Goal: Task Accomplishment & Management: Manage account settings

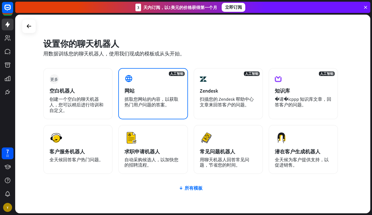
scroll to position [7, 0]
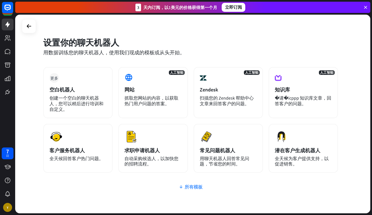
click at [195, 187] on div "所有模板" at bounding box center [190, 187] width 295 height 6
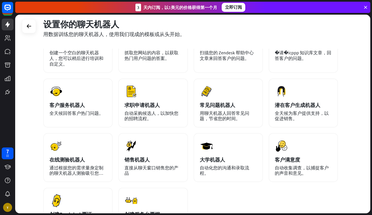
scroll to position [24, 0]
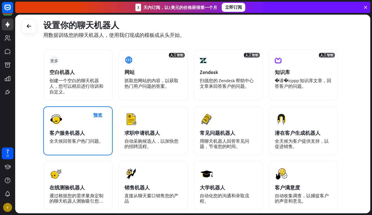
click at [71, 136] on div "预览 客户服务机器人 全天候回答客户热门问题。" at bounding box center [77, 130] width 69 height 49
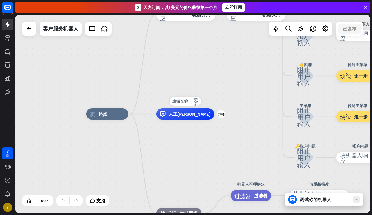
click at [182, 117] on div "人工智能辅助" at bounding box center [185, 113] width 58 height 11
click at [29, 29] on icon at bounding box center [29, 28] width 7 height 7
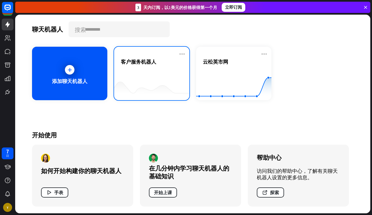
click at [160, 69] on div "客户服务机器人" at bounding box center [152, 68] width 62 height 20
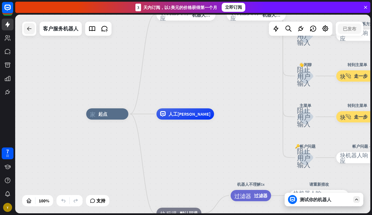
click at [29, 31] on icon at bounding box center [29, 28] width 7 height 7
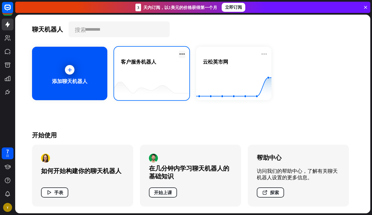
click at [184, 54] on icon at bounding box center [182, 54] width 7 height 7
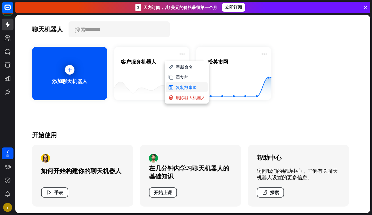
click at [186, 85] on div "复制故事ID" at bounding box center [187, 87] width 42 height 10
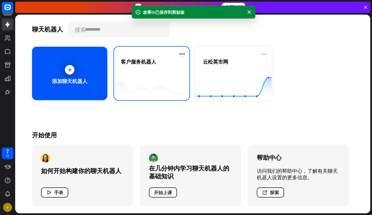
click at [182, 53] on icon at bounding box center [182, 54] width 7 height 7
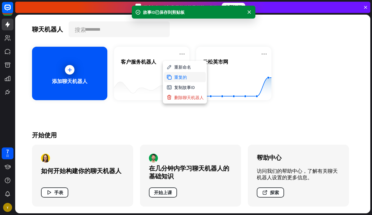
click at [183, 79] on div "重复的" at bounding box center [185, 77] width 42 height 10
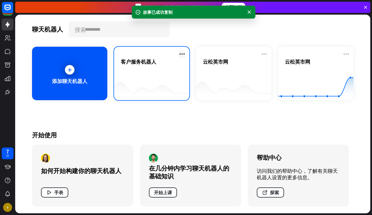
click at [184, 54] on icon at bounding box center [182, 54] width 7 height 7
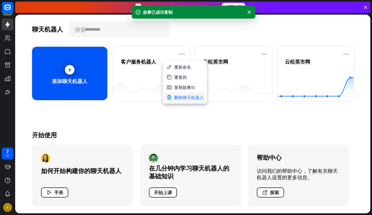
click at [181, 100] on div "删除聊天机器人" at bounding box center [185, 97] width 42 height 10
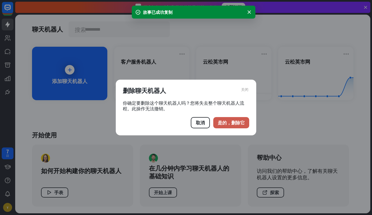
click at [227, 123] on button "是的，删除它" at bounding box center [231, 122] width 36 height 11
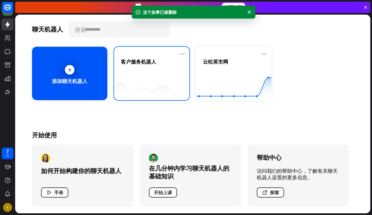
click at [149, 73] on div "客户服务机器人" at bounding box center [152, 68] width 62 height 20
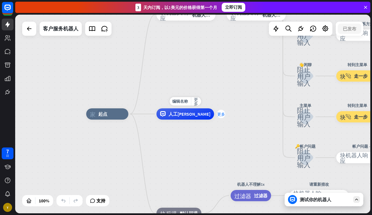
click at [217, 117] on div "更多" at bounding box center [221, 114] width 8 height 8
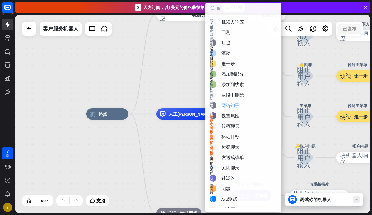
click at [233, 106] on div "网络钩子" at bounding box center [230, 105] width 18 height 6
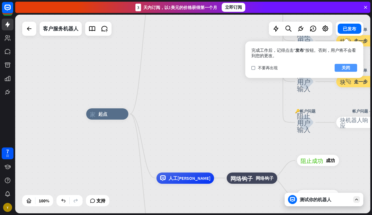
click at [341, 67] on button "关闭" at bounding box center [345, 68] width 22 height 8
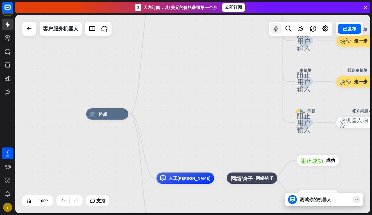
click at [278, 29] on icon at bounding box center [275, 28] width 7 height 7
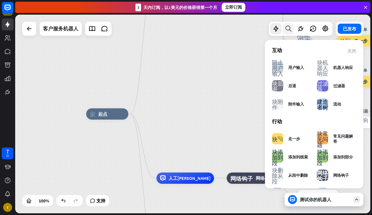
click at [292, 29] on icon at bounding box center [288, 28] width 8 height 7
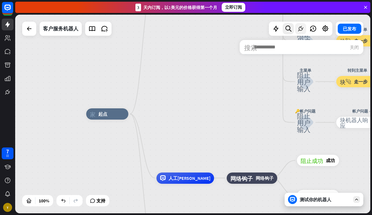
click at [299, 29] on icon at bounding box center [300, 28] width 7 height 7
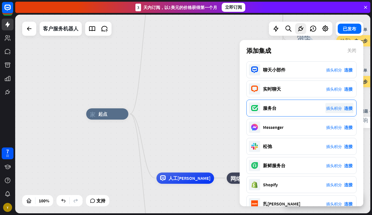
click at [350, 107] on span "连接" at bounding box center [348, 107] width 8 height 5
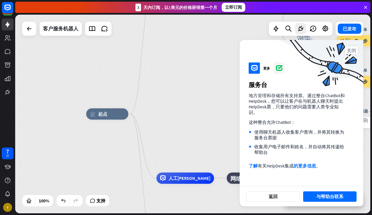
scroll to position [16, 0]
click at [311, 196] on button "与帮助台联系" at bounding box center [329, 196] width 53 height 10
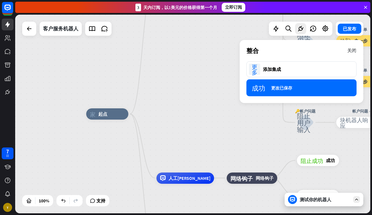
click at [351, 50] on icon "关闭" at bounding box center [351, 50] width 9 height 4
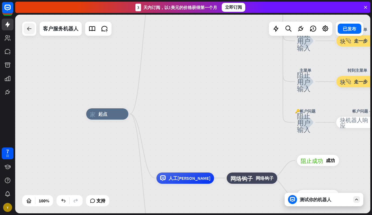
click at [34, 27] on div at bounding box center [29, 28] width 11 height 11
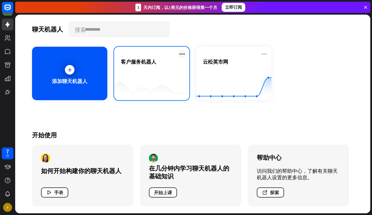
click at [182, 55] on icon at bounding box center [182, 54] width 7 height 7
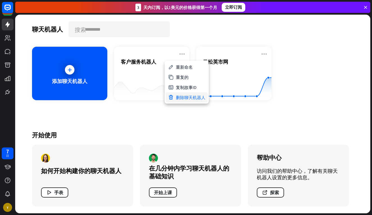
click at [179, 94] on div "删除聊天机器人" at bounding box center [187, 97] width 42 height 10
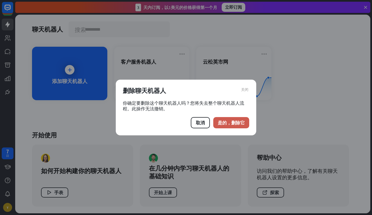
click at [223, 119] on button "是的，删除它" at bounding box center [231, 122] width 36 height 11
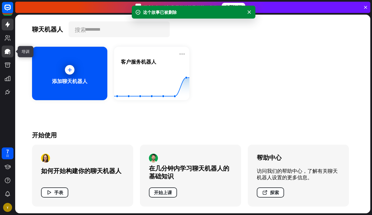
click at [9, 51] on icon at bounding box center [8, 51] width 6 height 5
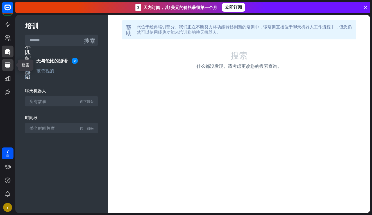
click at [6, 66] on icon at bounding box center [8, 64] width 6 height 5
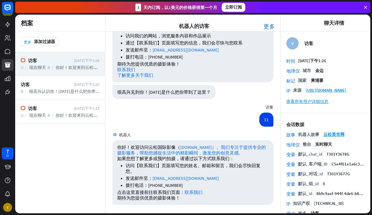
scroll to position [469, 0]
click at [7, 9] on rect at bounding box center [7, 7] width 12 height 12
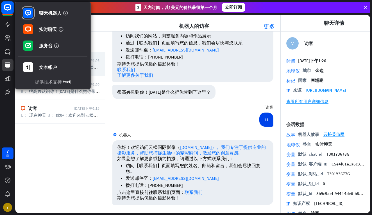
click at [11, 13] on rect at bounding box center [7, 7] width 12 height 12
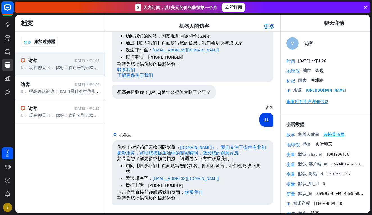
click at [12, 13] on rect at bounding box center [7, 7] width 12 height 12
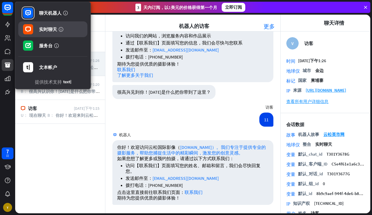
click at [33, 29] on rect at bounding box center [28, 29] width 10 height 10
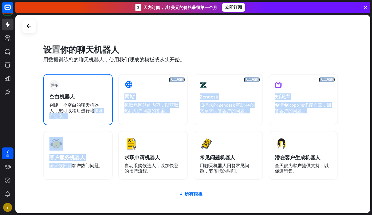
drag, startPoint x: 74, startPoint y: 167, endPoint x: 92, endPoint y: 109, distance: 60.9
click at [92, 109] on div "更多 空白机器人 创建一个空白的聊天机器人，您可以稍后进行培训和自定义。 人工智能 网站 抓取您网站的内容，以获取热门用户问题的答案。 人工智能 Zendes…" at bounding box center [190, 127] width 295 height 106
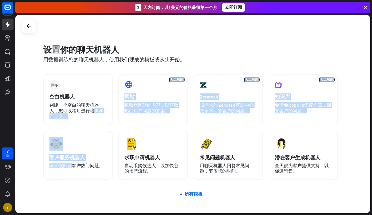
click at [119, 127] on div "更多 空白机器人 创建一个空白的聊天机器人，您可以稍后进行培训和自定义。 人工智能 网站 抓取您网站的内容，以获取热门用户问题的答案。 人工智能 Zendes…" at bounding box center [190, 127] width 295 height 106
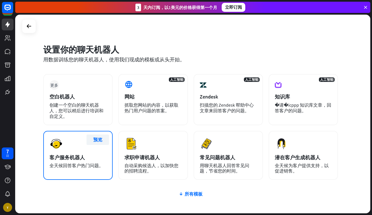
click at [103, 137] on button "预览" at bounding box center [97, 139] width 22 height 10
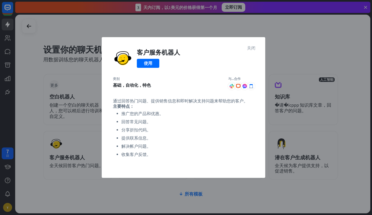
click at [251, 48] on icon "关闭" at bounding box center [251, 47] width 8 height 4
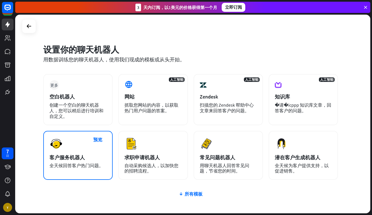
click at [96, 154] on div "客户服务机器人" at bounding box center [77, 157] width 57 height 6
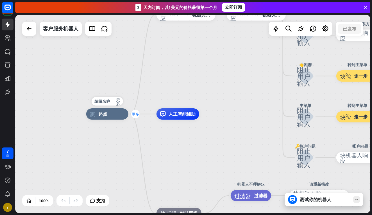
click at [136, 113] on icon "更多" at bounding box center [135, 114] width 8 height 4
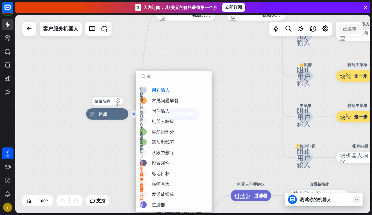
click at [133, 113] on icon "更多" at bounding box center [135, 114] width 8 height 4
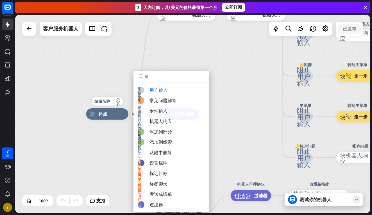
click at [124, 113] on div "家_2 起点" at bounding box center [107, 113] width 42 height 11
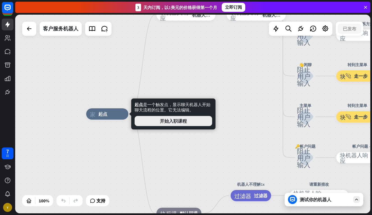
click at [154, 120] on button "开始入职课程" at bounding box center [174, 121] width 78 height 10
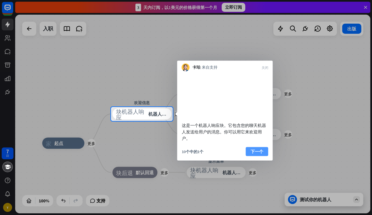
click at [252, 156] on button "下一个" at bounding box center [257, 151] width 22 height 9
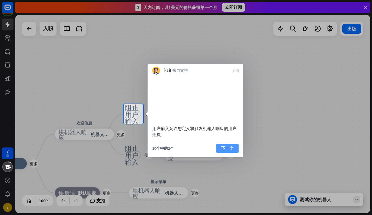
click at [231, 152] on button "下一个" at bounding box center [227, 148] width 22 height 9
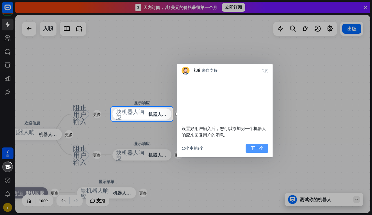
click at [250, 152] on button "下一个" at bounding box center [257, 148] width 22 height 9
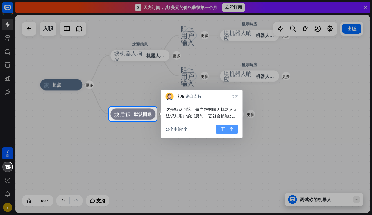
click at [230, 129] on button "下一个" at bounding box center [227, 128] width 22 height 9
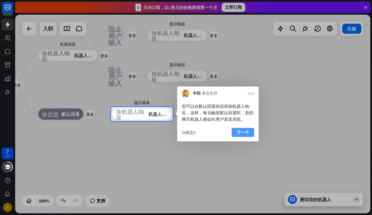
click at [234, 131] on button "下一个" at bounding box center [243, 132] width 22 height 9
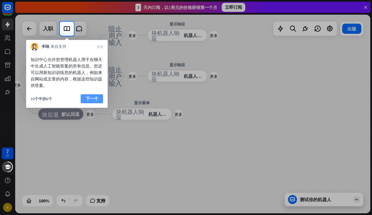
click at [95, 100] on button "下一个" at bounding box center [92, 98] width 22 height 9
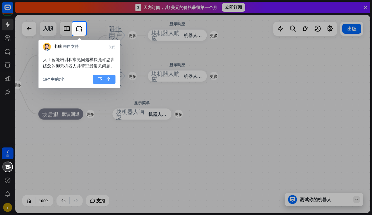
click at [101, 78] on button "下一个" at bounding box center [104, 79] width 22 height 9
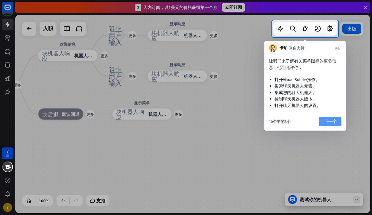
click at [333, 122] on button "下一个" at bounding box center [330, 121] width 22 height 9
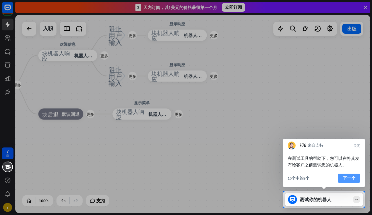
click at [349, 176] on button "下一个" at bounding box center [349, 177] width 22 height 9
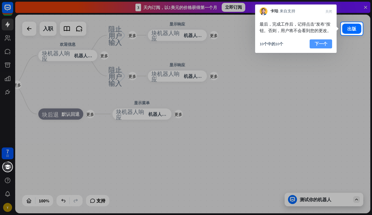
click at [318, 43] on button "下一个" at bounding box center [320, 43] width 22 height 9
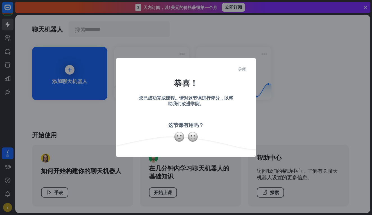
click at [243, 68] on icon "关闭" at bounding box center [242, 69] width 8 height 4
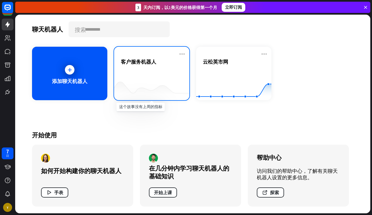
click at [169, 82] on div at bounding box center [151, 89] width 75 height 22
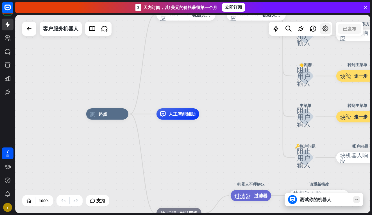
click at [325, 31] on icon at bounding box center [325, 28] width 7 height 7
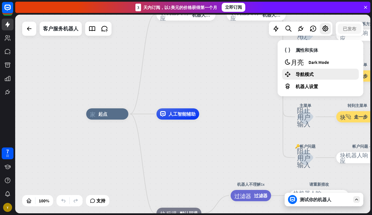
click at [299, 78] on div "导航模式" at bounding box center [320, 74] width 77 height 11
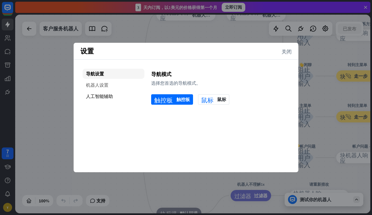
click at [110, 85] on div "机器人设置" at bounding box center [114, 85] width 62 height 10
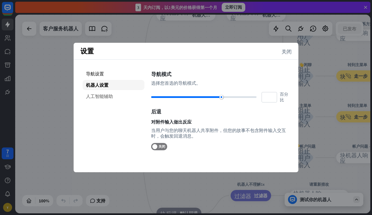
click at [106, 97] on div "人工智能辅助" at bounding box center [114, 96] width 62 height 10
type input "**"
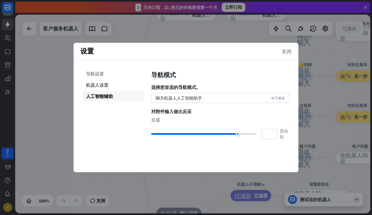
click at [122, 72] on div "导航设置" at bounding box center [114, 74] width 62 height 10
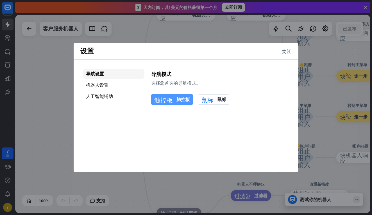
click at [185, 99] on div "触控板 触控板" at bounding box center [172, 99] width 36 height 10
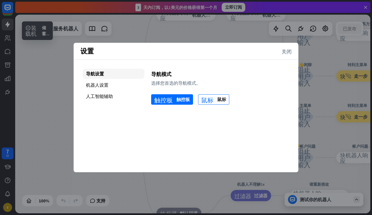
click at [210, 95] on div "鼠标 鼠标" at bounding box center [213, 99] width 25 height 10
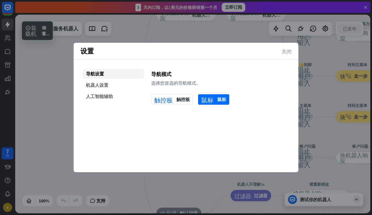
click at [284, 53] on icon "关闭" at bounding box center [286, 51] width 10 height 5
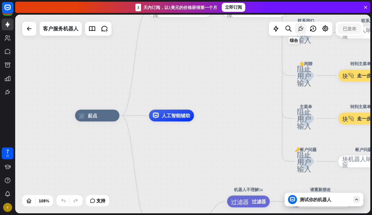
click at [300, 29] on icon at bounding box center [300, 28] width 7 height 7
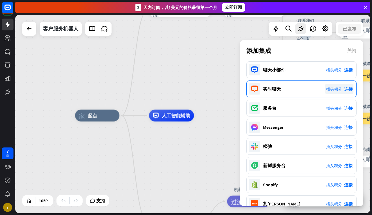
click at [349, 90] on span "连接" at bounding box center [348, 88] width 8 height 5
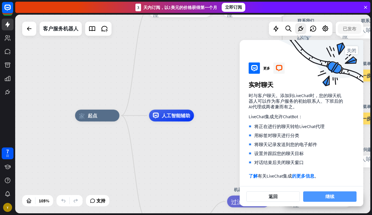
scroll to position [16, 0]
click at [322, 197] on button "继续" at bounding box center [329, 196] width 53 height 10
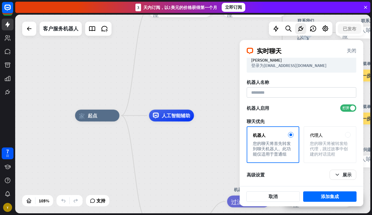
scroll to position [9, 0]
click at [320, 142] on div "您的聊天将被转发给代理，跳过故事中创建的对话流程" at bounding box center [330, 148] width 40 height 16
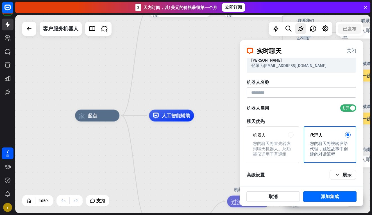
click at [287, 136] on div "机器人" at bounding box center [273, 134] width 40 height 5
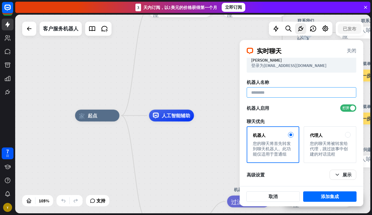
click at [292, 97] on input at bounding box center [302, 92] width 110 height 10
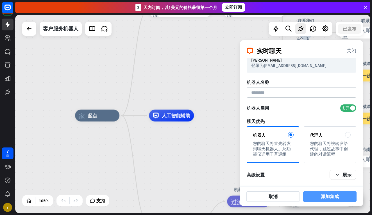
click at [314, 194] on button "添加集成" at bounding box center [329, 196] width 53 height 10
click at [317, 198] on button "添加集成" at bounding box center [329, 196] width 53 height 10
type input "****"
click at [313, 193] on button "添加集成" at bounding box center [329, 196] width 53 height 10
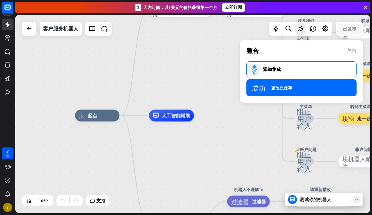
click at [300, 74] on div "更多 添加集成" at bounding box center [301, 69] width 110 height 16
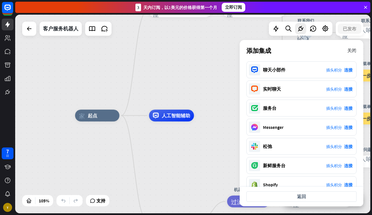
click at [353, 48] on icon "关闭" at bounding box center [351, 50] width 9 height 4
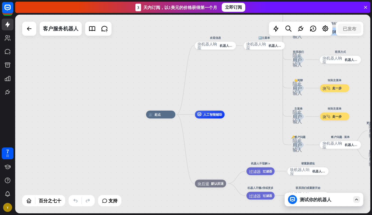
drag, startPoint x: 254, startPoint y: 106, endPoint x: 180, endPoint y: 106, distance: 74.1
click at [180, 106] on div "家_2 起点 欢迎信息 块_机器人_响应 机器人响应 🔙主菜单 块_机器人_响应 机器人响应 我们的报价 阻止_用户_输入 选择产品类别 块_机器人_响应 机…" at bounding box center [192, 114] width 355 height 198
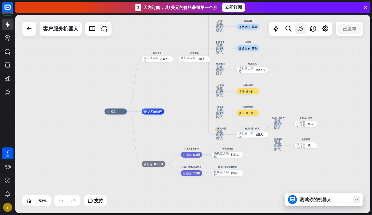
click at [303, 32] on icon at bounding box center [300, 28] width 7 height 7
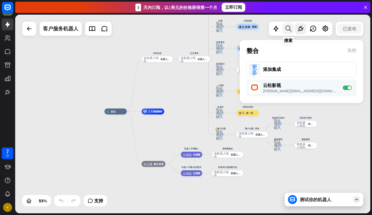
click at [286, 28] on icon at bounding box center [288, 28] width 8 height 7
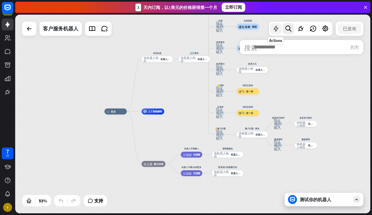
click at [276, 29] on icon at bounding box center [275, 28] width 7 height 7
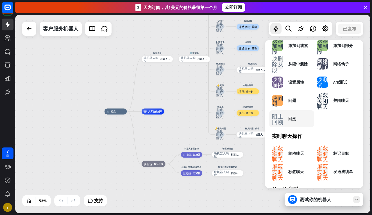
scroll to position [156, 0]
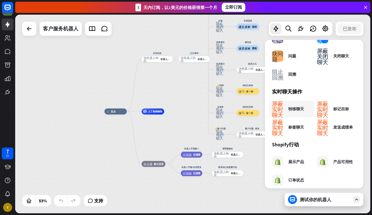
click at [300, 113] on div "屏蔽_实时聊天 转移聊天" at bounding box center [288, 108] width 32 height 11
click at [283, 110] on div "屏蔽_实时聊天 转移聊天" at bounding box center [288, 108] width 32 height 11
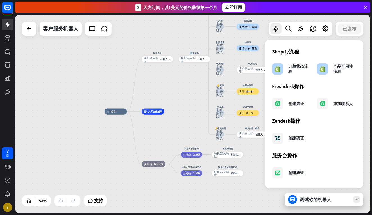
scroll to position [301, 0]
click at [296, 31] on div at bounding box center [300, 28] width 11 height 11
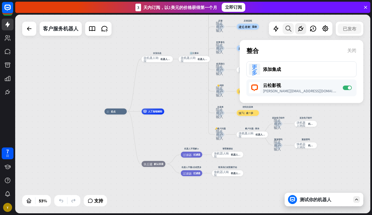
click at [291, 29] on icon at bounding box center [288, 28] width 8 height 7
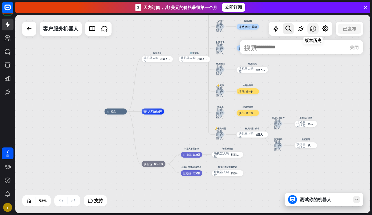
click at [311, 33] on div at bounding box center [312, 28] width 11 height 11
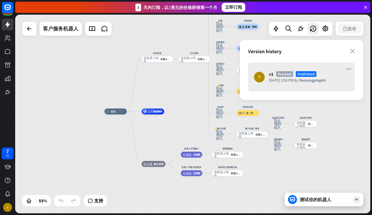
click at [323, 31] on div at bounding box center [192, 114] width 355 height 198
click at [324, 29] on icon at bounding box center [325, 28] width 7 height 7
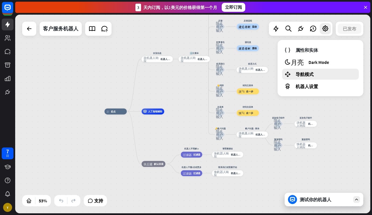
click at [305, 72] on span "导航模式" at bounding box center [304, 74] width 18 height 6
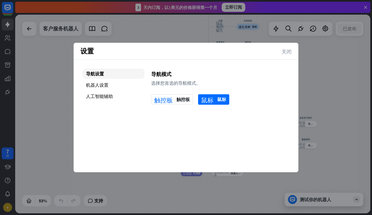
click at [290, 53] on icon "关闭" at bounding box center [286, 51] width 10 height 5
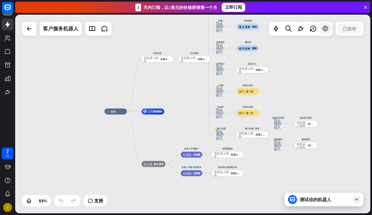
click at [324, 33] on div at bounding box center [325, 28] width 11 height 11
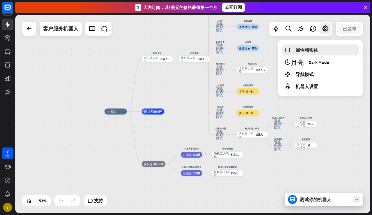
click at [315, 47] on link "属性和实体" at bounding box center [320, 49] width 77 height 11
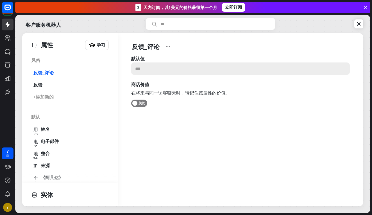
click at [163, 68] on input at bounding box center [240, 68] width 218 height 12
click at [58, 71] on link "反馈_评论" at bounding box center [69, 72] width 78 height 11
click at [52, 86] on link "反馈" at bounding box center [69, 84] width 78 height 11
click at [52, 128] on link "用户 姓名" at bounding box center [69, 128] width 78 height 11
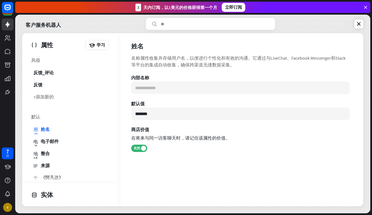
click at [50, 147] on div "默认 用户 姓名 电子邮件 电子邮件 地球仪 整合 IP 来源 个人档案 《阿凡达》 地球仪 语言 地球仪 时区 性别 性别 IP 知识产权 地球仪 城市 标…" at bounding box center [69, 207] width 95 height 192
click at [56, 157] on link "地球仪 整合" at bounding box center [69, 152] width 78 height 11
type input "***"
type input "**********"
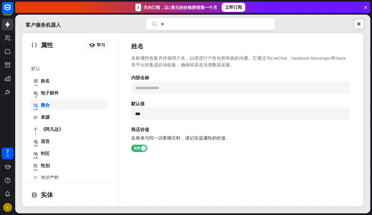
scroll to position [49, 0]
click at [61, 134] on div "默认 用户 姓名 电子邮件 电子邮件 地球仪 整合 IP 来源 个人档案 《阿凡达》 地球仪 语言 地球仪 时区 性别 性别 IP 知识产权 地球仪 城市 标…" at bounding box center [69, 158] width 95 height 192
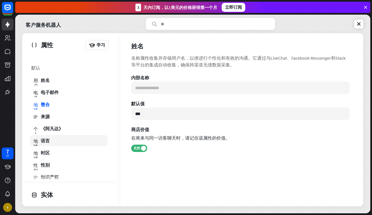
click at [55, 140] on link "地球仪 语言" at bounding box center [69, 140] width 78 height 11
click at [42, 145] on link "地球仪 语言" at bounding box center [69, 140] width 78 height 11
click at [44, 143] on div "语言" at bounding box center [45, 141] width 9 height 6
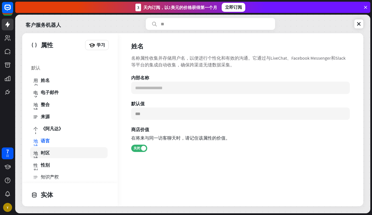
click at [44, 150] on div "时区" at bounding box center [45, 153] width 9 height 6
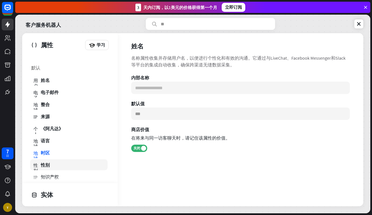
click at [47, 161] on link "性别 性别" at bounding box center [69, 164] width 78 height 11
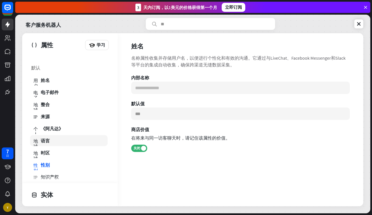
click at [55, 139] on link "地球仪 语言" at bounding box center [69, 140] width 78 height 11
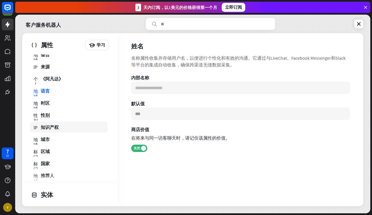
scroll to position [99, 0]
click at [64, 147] on link "标记 区域" at bounding box center [69, 150] width 78 height 11
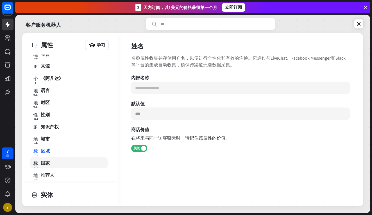
click at [55, 161] on link "标记 国家" at bounding box center [69, 162] width 78 height 11
type input "**********"
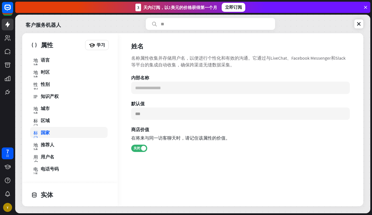
scroll to position [129, 0]
click at [45, 193] on div "实体" at bounding box center [68, 195] width 75 height 10
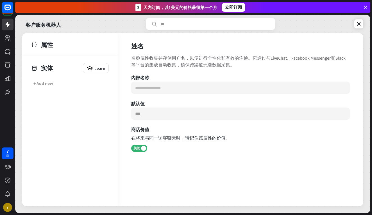
scroll to position [0, 0]
click at [60, 84] on div "+添加新的" at bounding box center [69, 83] width 78 height 11
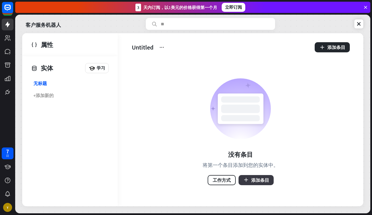
click at [261, 179] on button "添加条目" at bounding box center [255, 180] width 35 height 10
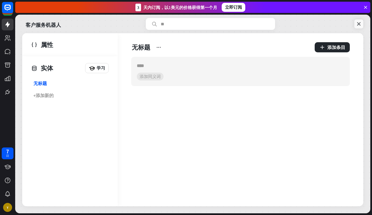
click at [361, 21] on icon at bounding box center [359, 24] width 6 height 6
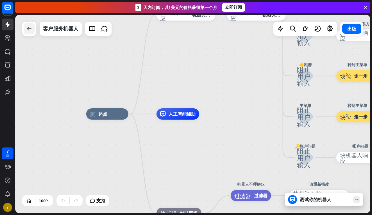
click at [28, 31] on icon at bounding box center [29, 28] width 7 height 7
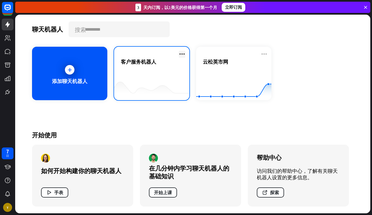
click at [183, 54] on icon at bounding box center [182, 54] width 7 height 7
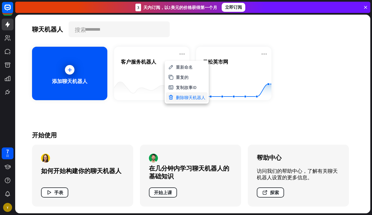
click at [181, 97] on div "删除聊天机器人" at bounding box center [187, 97] width 42 height 10
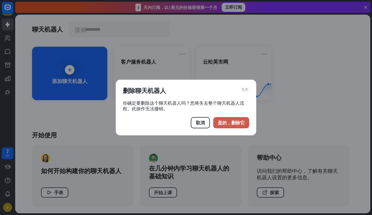
click at [224, 120] on button "是的，删除它" at bounding box center [231, 122] width 36 height 11
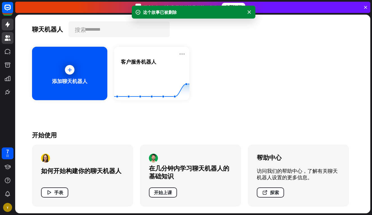
click at [13, 39] on link at bounding box center [8, 38] width 12 height 12
